Goal: Transaction & Acquisition: Subscribe to service/newsletter

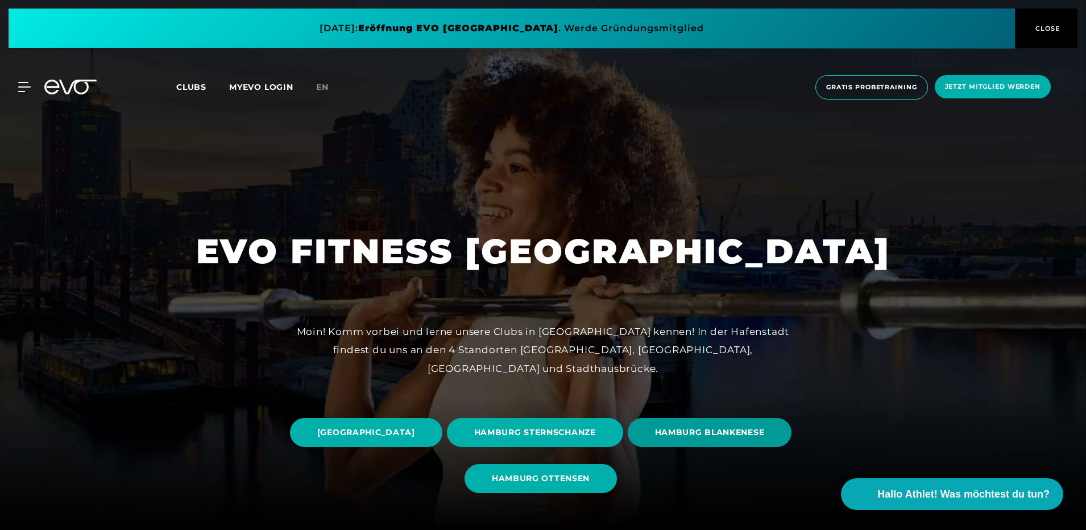
click at [628, 447] on span "HAMBURG BLANKENESE" at bounding box center [710, 432] width 164 height 29
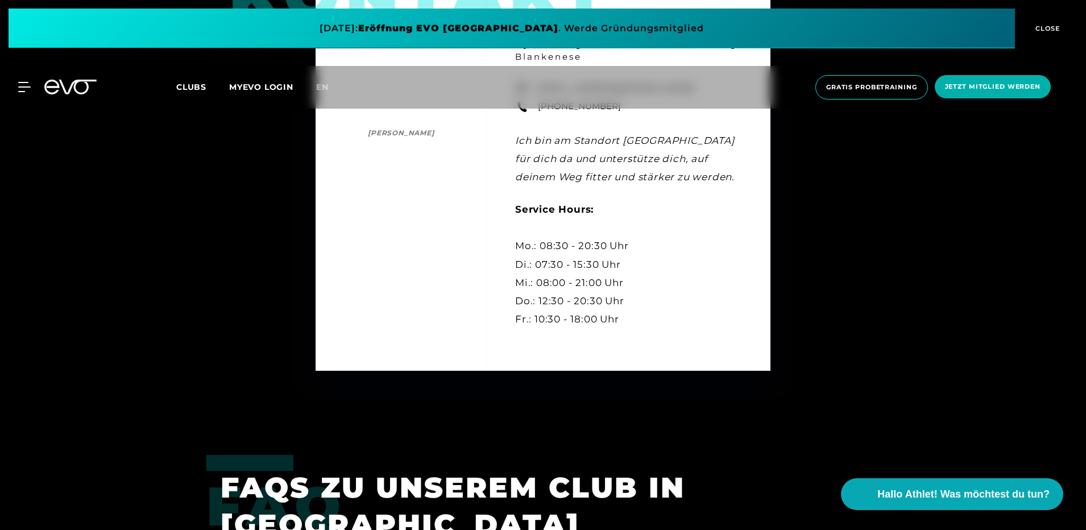
scroll to position [3810, 0]
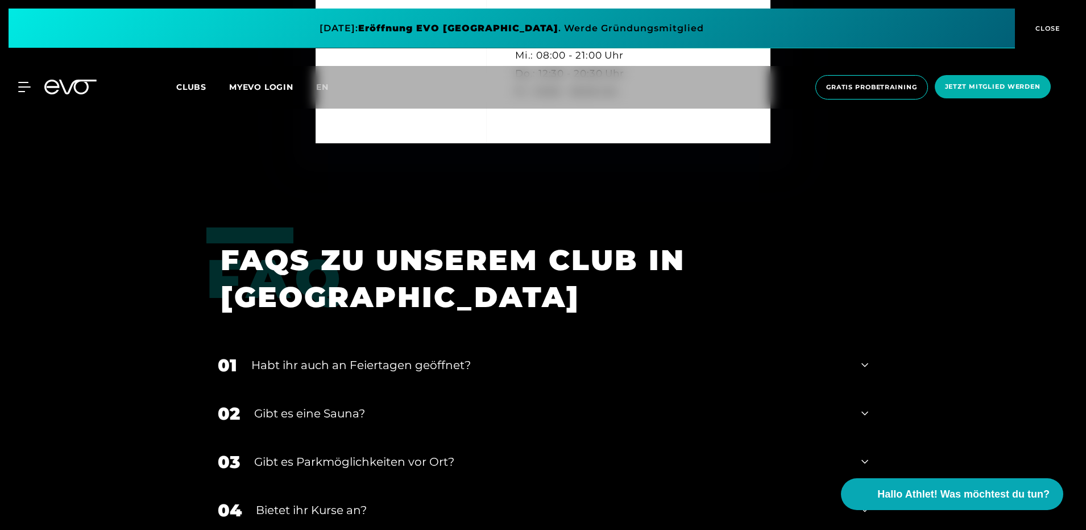
click at [864, 455] on icon at bounding box center [864, 462] width 7 height 14
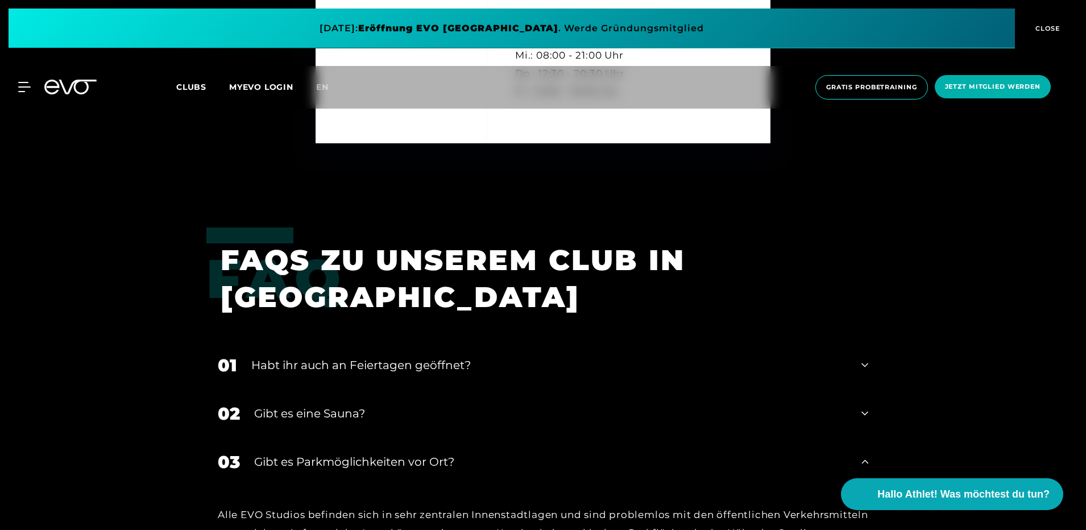
scroll to position [3924, 0]
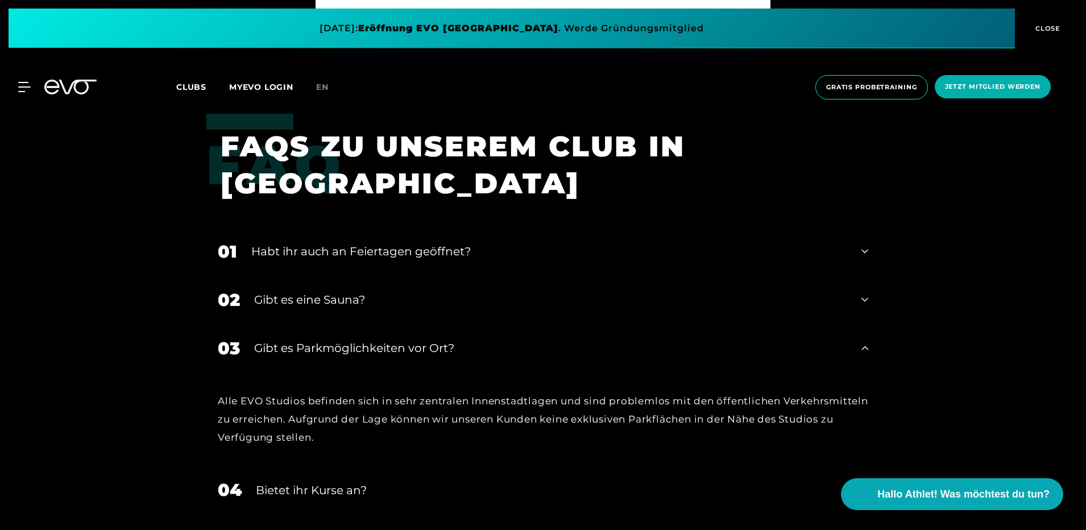
click at [865, 341] on icon at bounding box center [864, 348] width 7 height 14
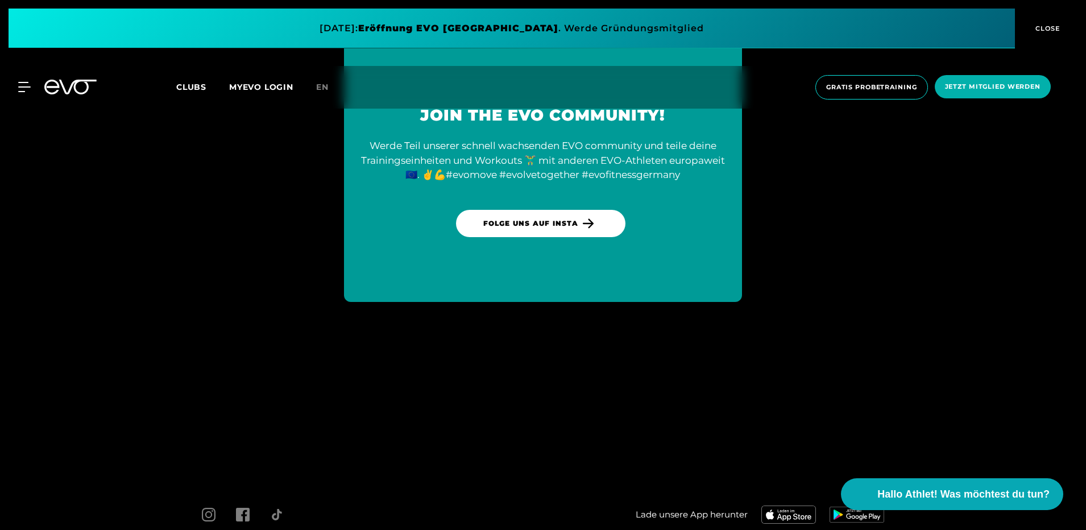
scroll to position [4304, 0]
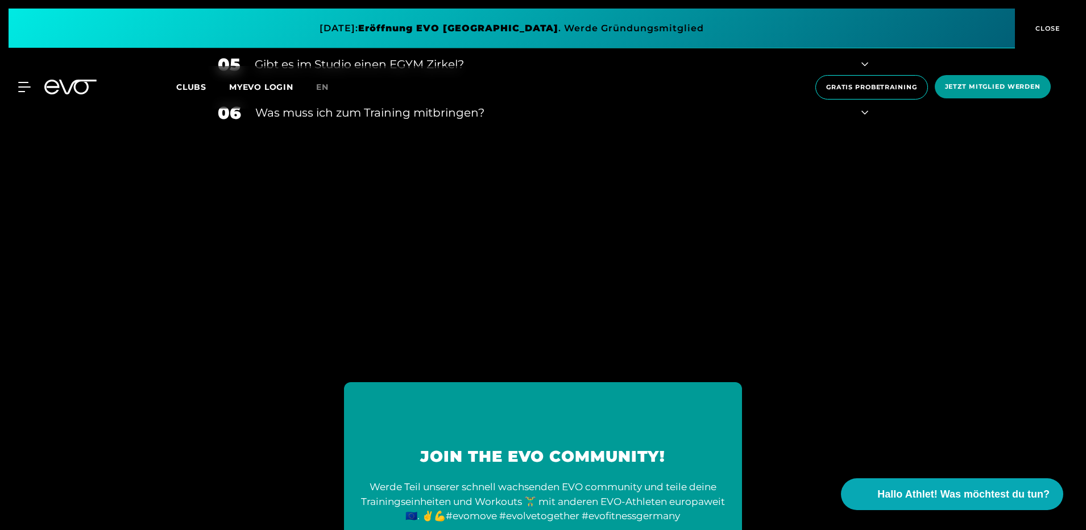
click at [999, 89] on span "Jetzt Mitglied werden" at bounding box center [993, 87] width 96 height 10
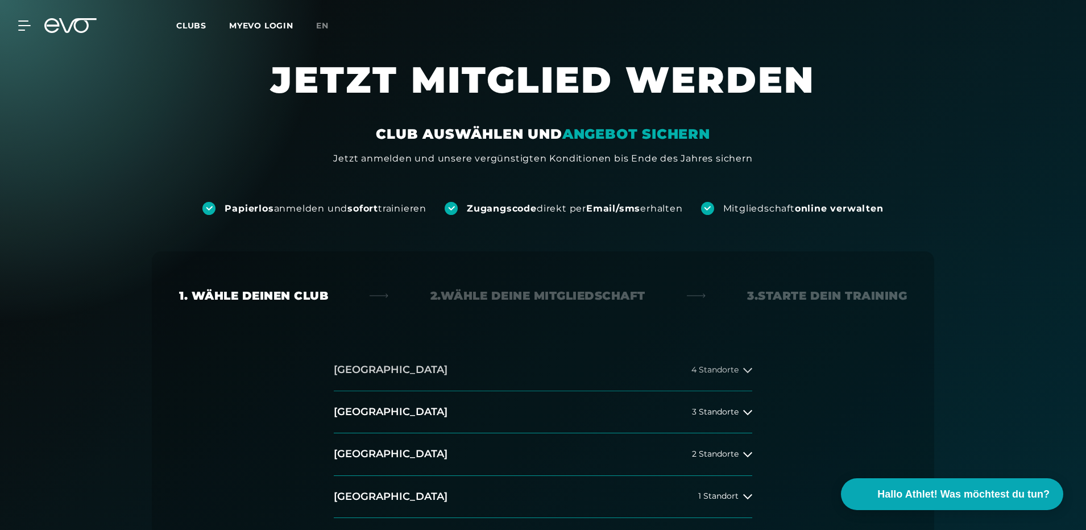
click at [748, 371] on icon at bounding box center [747, 370] width 9 height 9
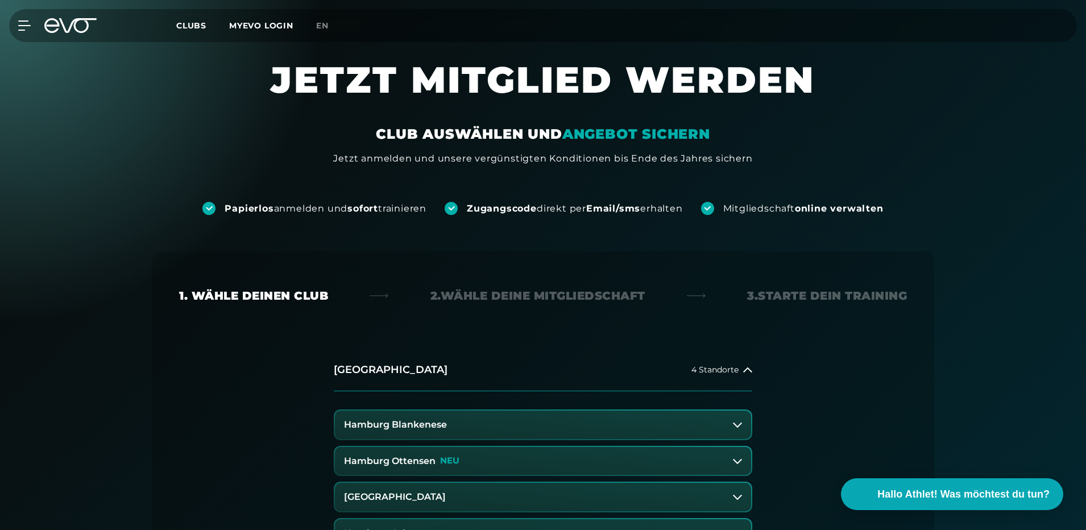
scroll to position [114, 0]
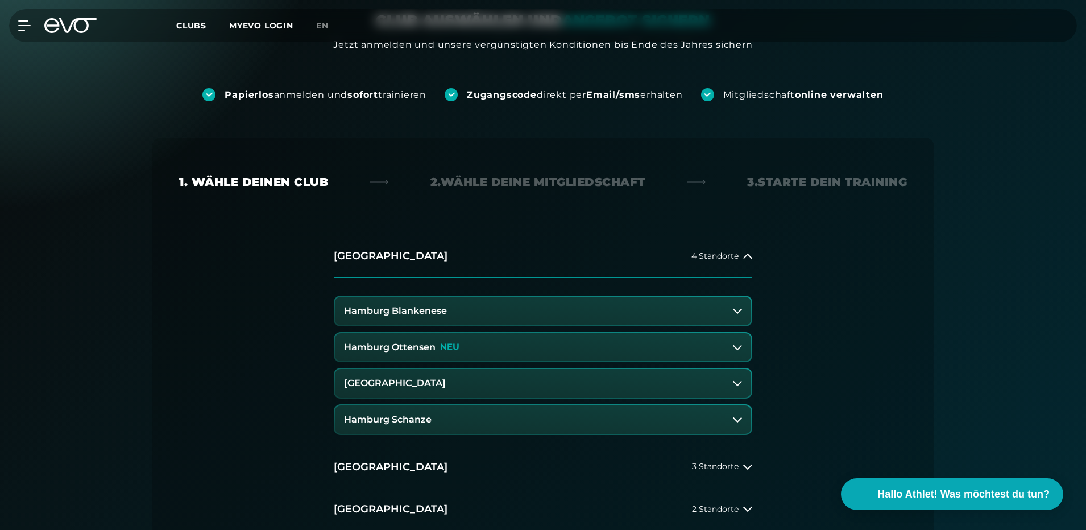
click at [417, 309] on h3 "Hamburg Blankenese" at bounding box center [395, 311] width 103 height 10
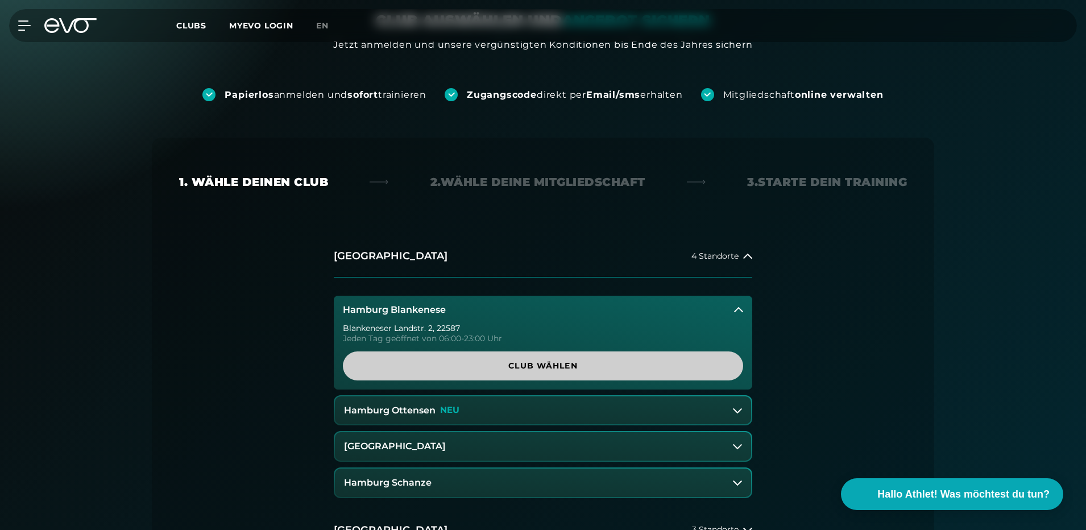
click at [607, 367] on span "Club wählen" at bounding box center [543, 366] width 346 height 12
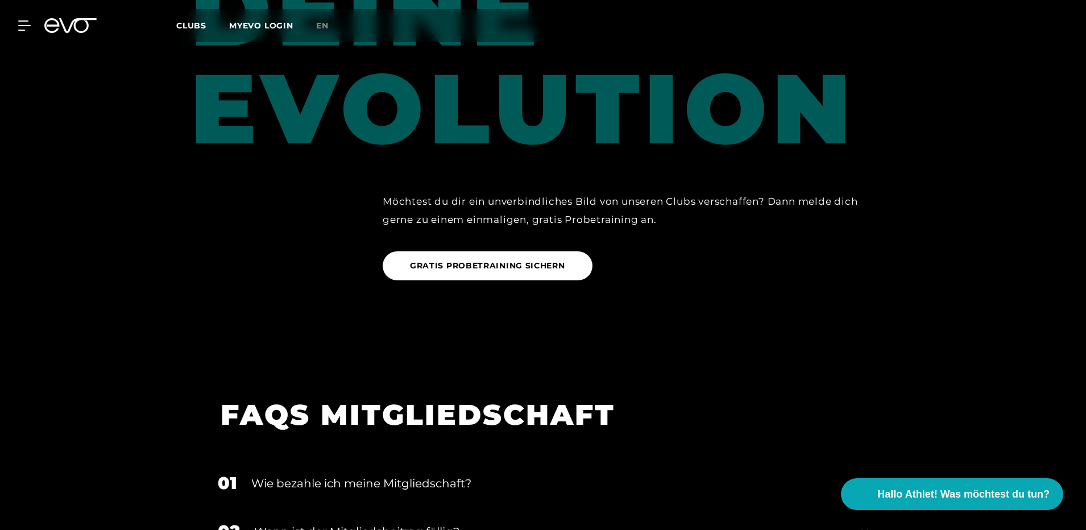
scroll to position [1478, 0]
